Goal: Task Accomplishment & Management: Use online tool/utility

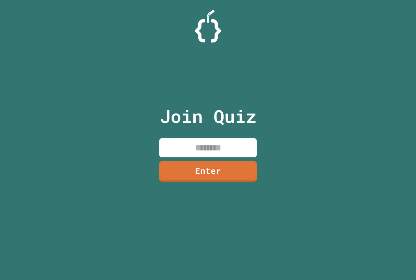
click at [248, 136] on div "Join Quiz Enter" at bounding box center [207, 140] width 109 height 248
click at [251, 142] on input at bounding box center [207, 147] width 97 height 19
type input "********"
click at [189, 178] on link "Enter" at bounding box center [207, 170] width 95 height 21
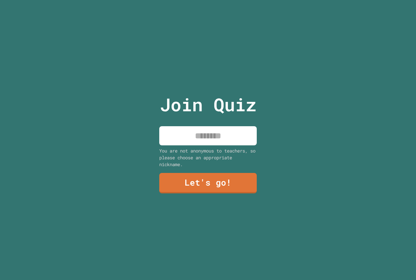
click at [215, 139] on input at bounding box center [207, 135] width 97 height 19
type input "**********"
click at [170, 179] on link "Let's go!" at bounding box center [207, 182] width 99 height 21
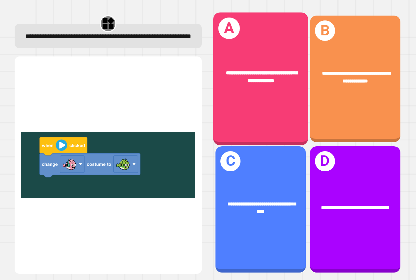
click at [260, 59] on div "**********" at bounding box center [260, 77] width 95 height 36
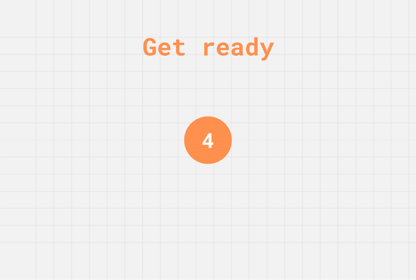
drag, startPoint x: 290, startPoint y: 120, endPoint x: 293, endPoint y: 118, distance: 3.3
click at [291, 119] on div "Get ready 4" at bounding box center [208, 140] width 416 height 280
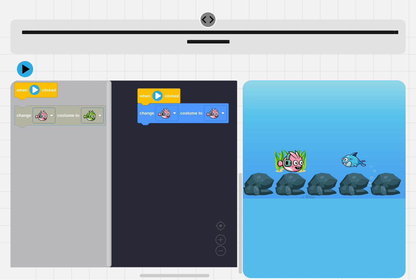
click at [168, 115] on div "change costume to when clicked when clicked change costume to" at bounding box center [126, 179] width 232 height 197
click at [222, 115] on image "Blockly Workspace" at bounding box center [222, 113] width 3 height 3
click at [16, 72] on div at bounding box center [207, 69] width 395 height 23
click at [18, 72] on icon at bounding box center [25, 69] width 17 height 17
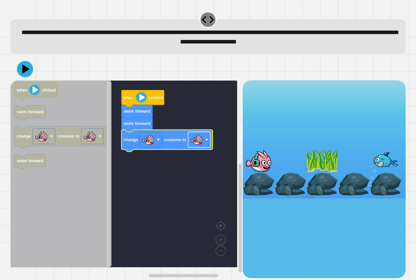
click at [194, 144] on image "Blockly Workspace" at bounding box center [196, 139] width 13 height 13
click at [30, 63] on div at bounding box center [207, 69] width 395 height 23
click at [27, 69] on icon at bounding box center [26, 69] width 9 height 11
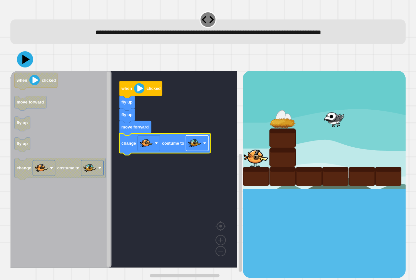
click at [190, 145] on image "Blockly Workspace" at bounding box center [194, 143] width 13 height 13
click at [25, 62] on icon at bounding box center [26, 59] width 9 height 11
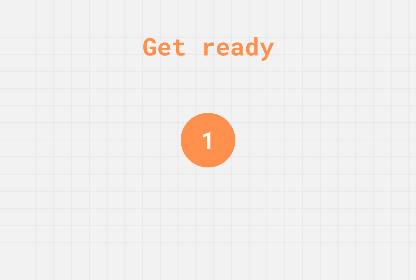
click at [100, 93] on div "Get ready 1" at bounding box center [208, 140] width 416 height 280
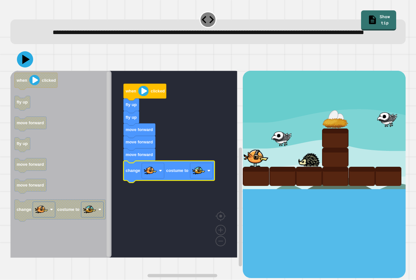
click at [29, 44] on div "**********" at bounding box center [207, 31] width 395 height 25
click at [24, 65] on icon at bounding box center [24, 59] width 19 height 19
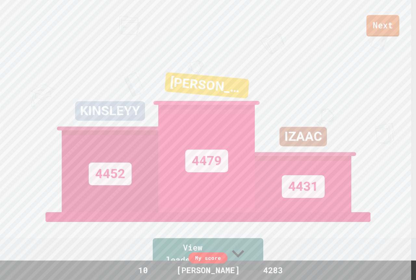
click at [371, 19] on link "Next" at bounding box center [382, 25] width 33 height 21
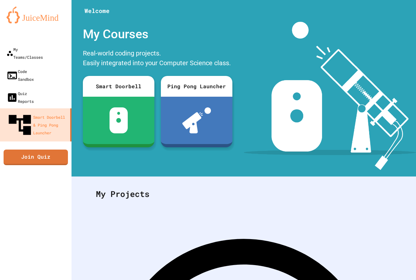
click at [69, 122] on div "My Teams/Classes Code Sandbox Quiz Reports Smart Doorbell & Ping Pong Launcher …" at bounding box center [35, 140] width 71 height 280
click at [59, 148] on link "Join Quiz" at bounding box center [35, 156] width 59 height 16
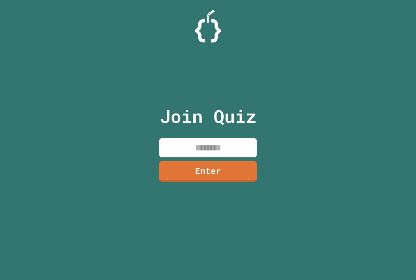
click at [178, 149] on input at bounding box center [207, 147] width 97 height 19
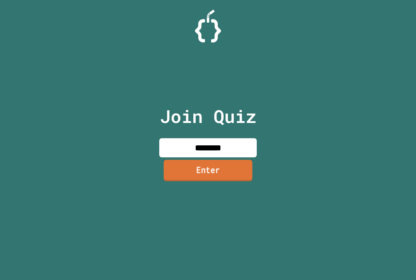
type input "********"
click at [222, 159] on div "Join Quiz ******** Enter" at bounding box center [207, 140] width 109 height 248
click at [227, 165] on link "Enter" at bounding box center [208, 170] width 92 height 21
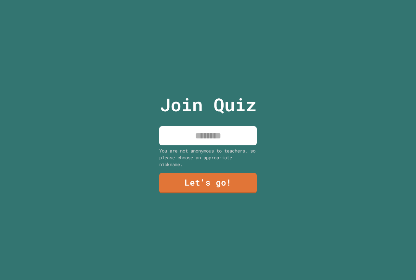
click at [242, 127] on input at bounding box center [207, 135] width 97 height 19
type input "**********"
click at [186, 177] on link "Let's go!" at bounding box center [208, 182] width 98 height 21
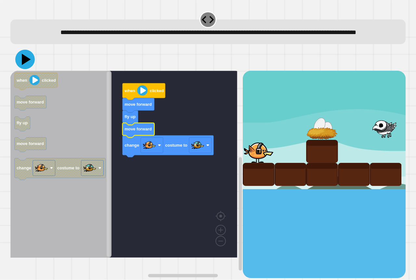
click at [22, 69] on icon at bounding box center [24, 59] width 19 height 19
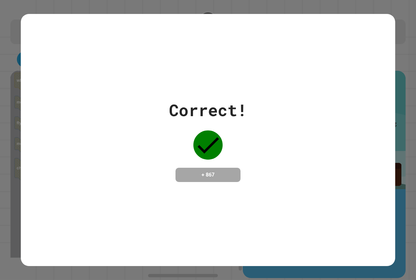
click at [176, 98] on div "Correct!" at bounding box center [208, 110] width 78 height 24
click at [192, 117] on div "Correct! + 867" at bounding box center [208, 140] width 78 height 84
click at [247, 120] on div "Correct! + 867" at bounding box center [208, 140] width 374 height 84
click at [245, 119] on div "Correct! + 867" at bounding box center [208, 140] width 374 height 84
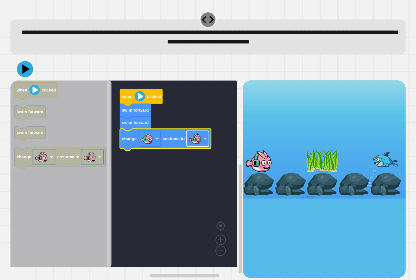
click at [200, 143] on image "Blockly Workspace" at bounding box center [194, 138] width 13 height 13
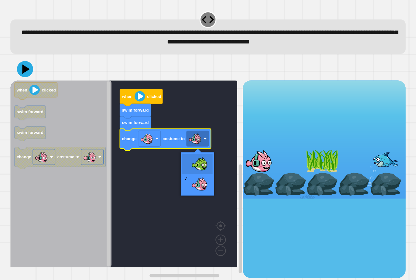
drag, startPoint x: 199, startPoint y: 159, endPoint x: 113, endPoint y: 131, distance: 90.1
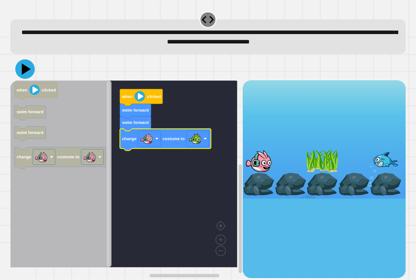
click at [26, 70] on icon at bounding box center [26, 69] width 9 height 11
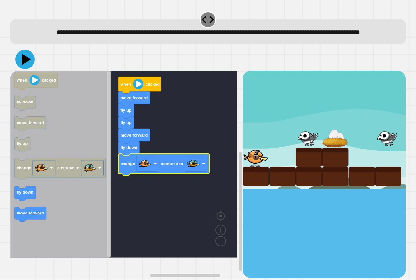
click at [20, 69] on icon at bounding box center [24, 59] width 19 height 19
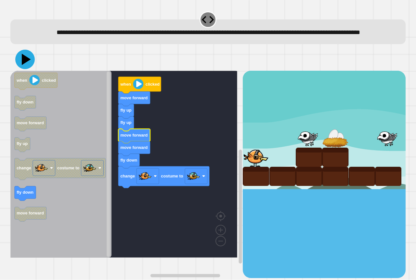
click at [20, 69] on icon at bounding box center [24, 59] width 19 height 19
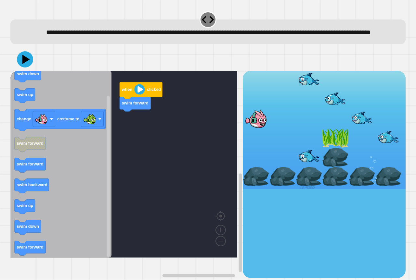
click at [87, 159] on icon "Blockly Workspace" at bounding box center [60, 164] width 101 height 187
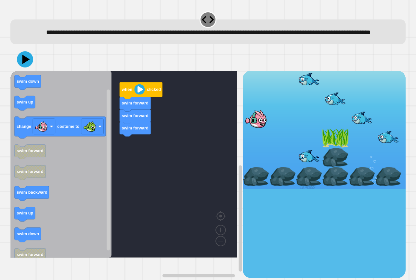
click at [30, 174] on text "swim forward" at bounding box center [30, 171] width 27 height 5
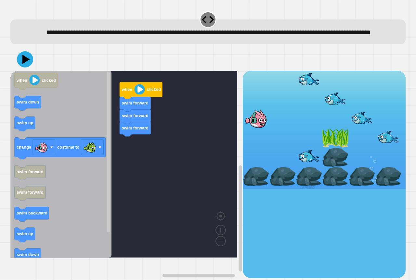
click at [52, 130] on icon "when clicked swim down swim up change costume to swim forward swim forward swim…" at bounding box center [60, 164] width 101 height 187
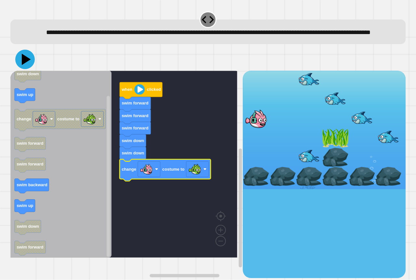
click at [24, 66] on icon at bounding box center [24, 59] width 19 height 19
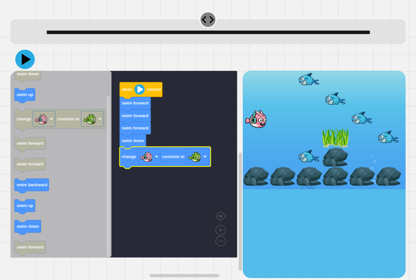
click at [31, 67] on icon at bounding box center [24, 59] width 19 height 19
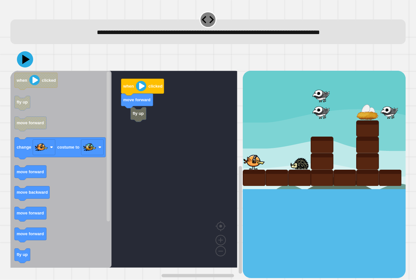
click at [16, 259] on g "when clicked fly up move forward change costume to move forward move backward m…" at bounding box center [60, 199] width 91 height 253
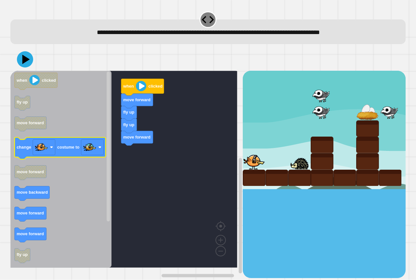
click at [71, 149] on text "costume to" at bounding box center [68, 147] width 22 height 5
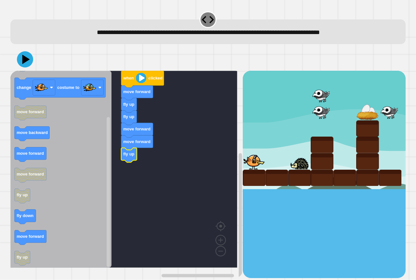
click at [31, 231] on icon "when clicked fly up move forward change costume to move forward move backward m…" at bounding box center [60, 169] width 101 height 197
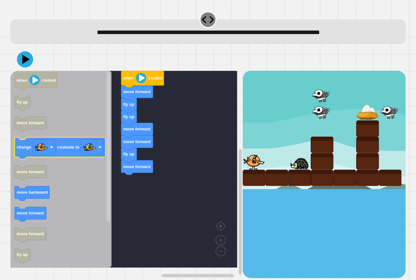
click at [140, 155] on div "when clicked move forward fly up fly up move forward move forward fly up move f…" at bounding box center [126, 174] width 232 height 207
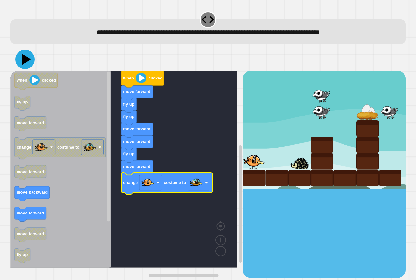
click at [24, 57] on icon at bounding box center [26, 59] width 9 height 11
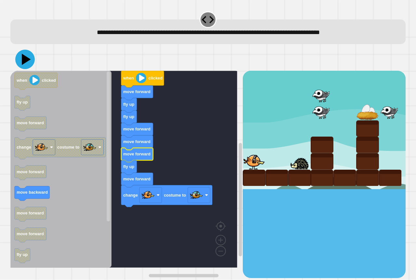
click at [27, 60] on icon at bounding box center [26, 59] width 9 height 11
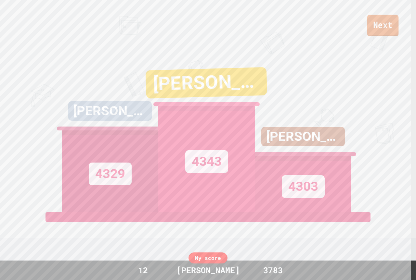
click at [390, 34] on link "Next" at bounding box center [382, 25] width 31 height 21
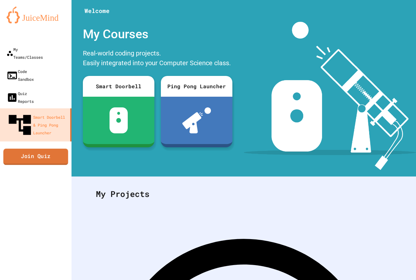
click at [64, 149] on link "Join Quiz" at bounding box center [35, 157] width 65 height 16
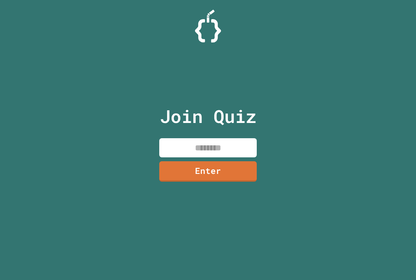
click at [176, 145] on input at bounding box center [207, 147] width 97 height 19
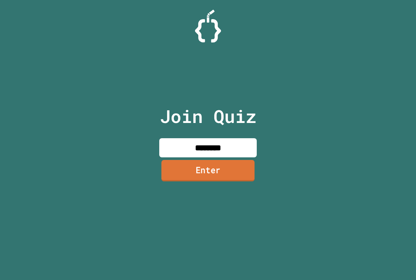
type input "********"
click at [237, 176] on link "Enter" at bounding box center [207, 170] width 93 height 21
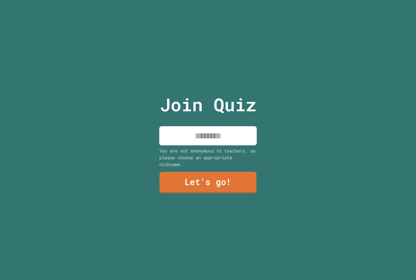
click at [237, 176] on link "Let's go!" at bounding box center [207, 182] width 97 height 21
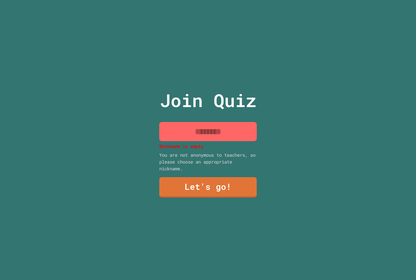
click at [237, 129] on input at bounding box center [207, 131] width 97 height 19
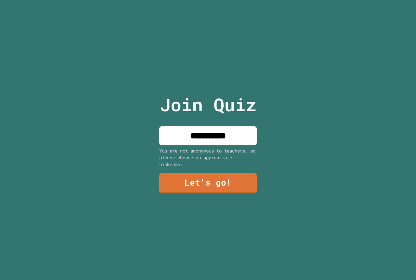
type input "**********"
click at [235, 175] on link "Let's go!" at bounding box center [207, 183] width 97 height 20
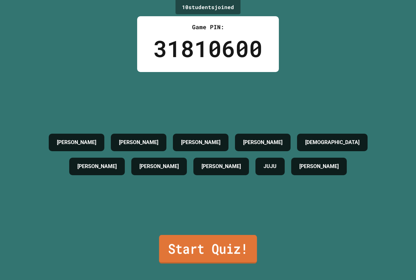
click at [198, 248] on link "Start Quiz!" at bounding box center [208, 249] width 98 height 29
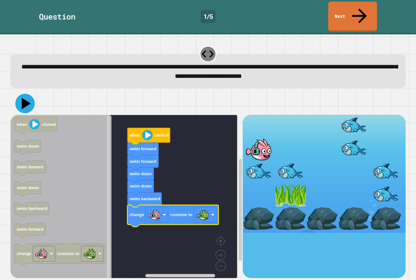
click at [23, 98] on icon at bounding box center [26, 103] width 9 height 11
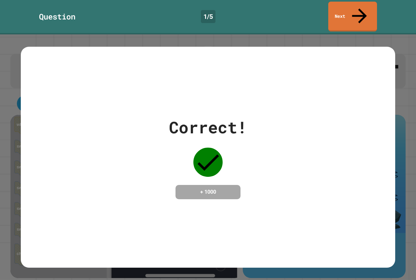
click at [377, 1] on div "Question 1 / 5 Next" at bounding box center [208, 17] width 416 height 34
drag, startPoint x: 377, startPoint y: 3, endPoint x: 370, endPoint y: 9, distance: 9.0
click at [373, 6] on div "Question 1 / 5 Next" at bounding box center [208, 17] width 416 height 30
click at [370, 9] on link "Next" at bounding box center [352, 15] width 48 height 31
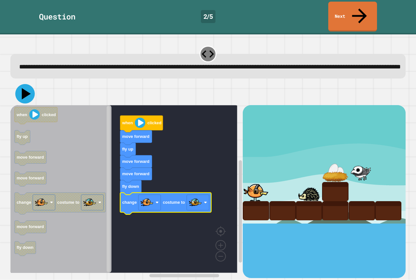
click at [27, 87] on icon at bounding box center [24, 93] width 19 height 19
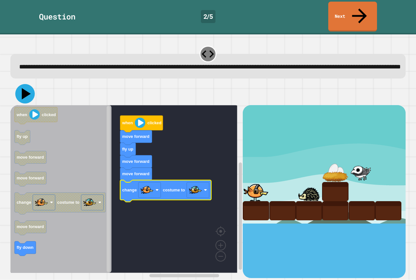
click at [29, 94] on icon at bounding box center [24, 93] width 19 height 19
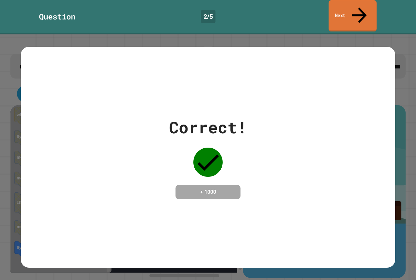
click at [335, 8] on link "Next" at bounding box center [352, 15] width 48 height 31
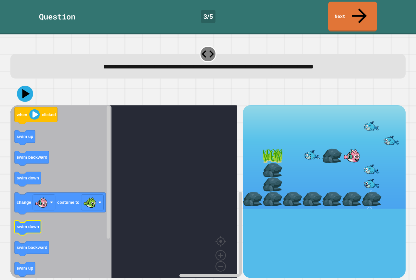
click at [40, 221] on icon "Blockly Workspace" at bounding box center [28, 228] width 26 height 15
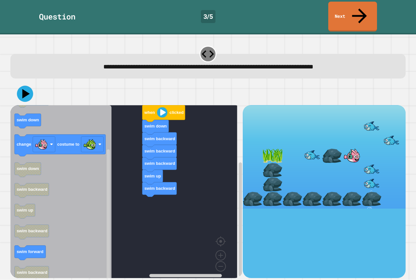
click at [88, 135] on g "change costume to" at bounding box center [60, 146] width 91 height 22
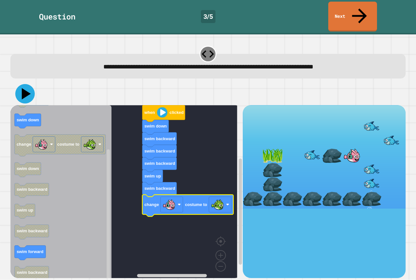
click at [29, 84] on icon at bounding box center [24, 93] width 19 height 19
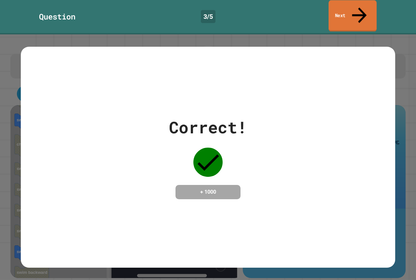
click at [338, 6] on link "Next" at bounding box center [352, 15] width 48 height 31
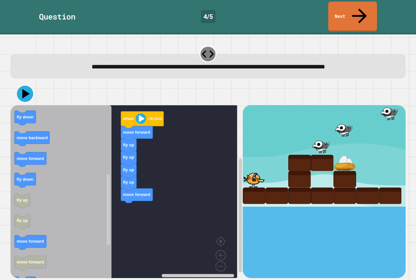
click at [44, 234] on icon "Blockly Workspace" at bounding box center [60, 194] width 101 height 178
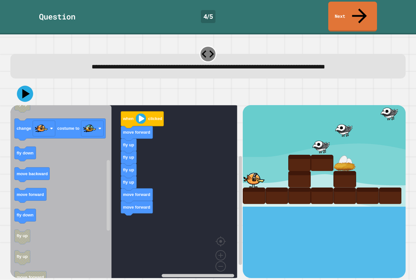
click at [103, 174] on icon "when clicked fly down fly up move forward move backward move forward fly up cha…" at bounding box center [60, 194] width 101 height 178
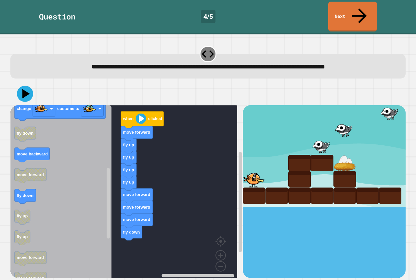
click at [66, 172] on icon "when clicked fly down fly up move forward move backward move forward fly up cha…" at bounding box center [60, 194] width 101 height 178
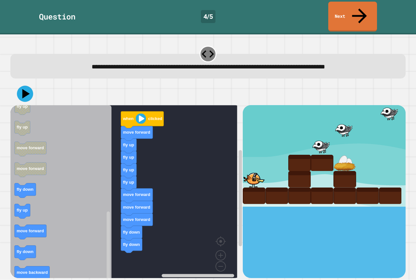
click at [50, 170] on icon "when clicked fly down fly up move forward move backward move forward fly up cha…" at bounding box center [60, 194] width 101 height 178
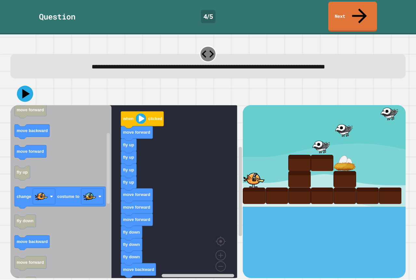
click at [133, 170] on div "when clicked move forward fly up fly up fly up fly up move forward move forward…" at bounding box center [126, 191] width 232 height 173
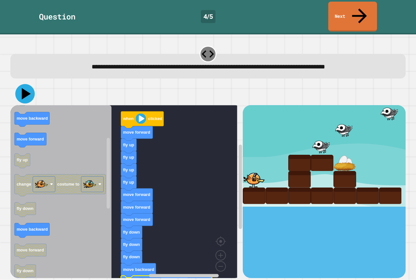
click at [28, 84] on icon at bounding box center [24, 93] width 19 height 19
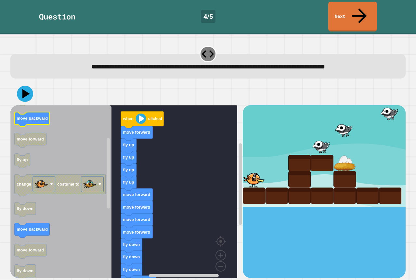
click at [32, 116] on text "move backward" at bounding box center [32, 118] width 31 height 5
click at [22, 88] on icon at bounding box center [26, 93] width 9 height 11
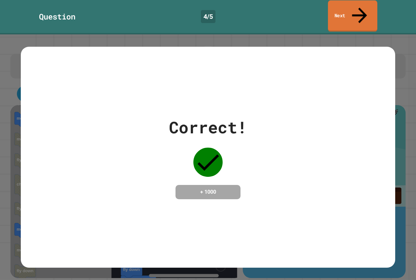
drag, startPoint x: 341, startPoint y: 8, endPoint x: 337, endPoint y: 1, distance: 8.1
click at [338, 2] on link "Next" at bounding box center [352, 15] width 49 height 31
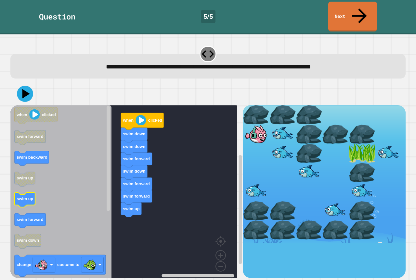
click at [16, 191] on icon "when clicked swim forward swim backward swim up swim up swim forward swim down …" at bounding box center [60, 194] width 101 height 178
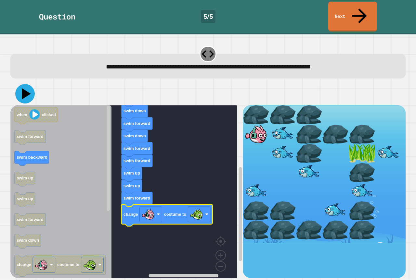
click at [20, 84] on icon at bounding box center [24, 93] width 19 height 19
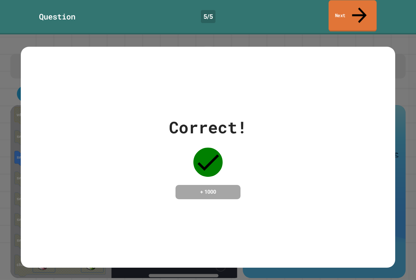
click at [362, 6] on link "Next" at bounding box center [352, 15] width 48 height 31
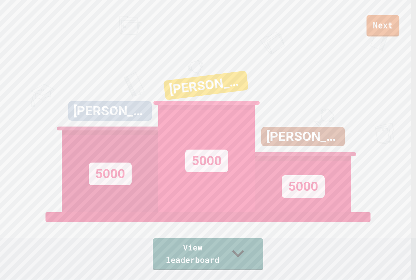
click at [377, 15] on link "Next" at bounding box center [382, 25] width 33 height 21
